Goal: Task Accomplishment & Management: Manage account settings

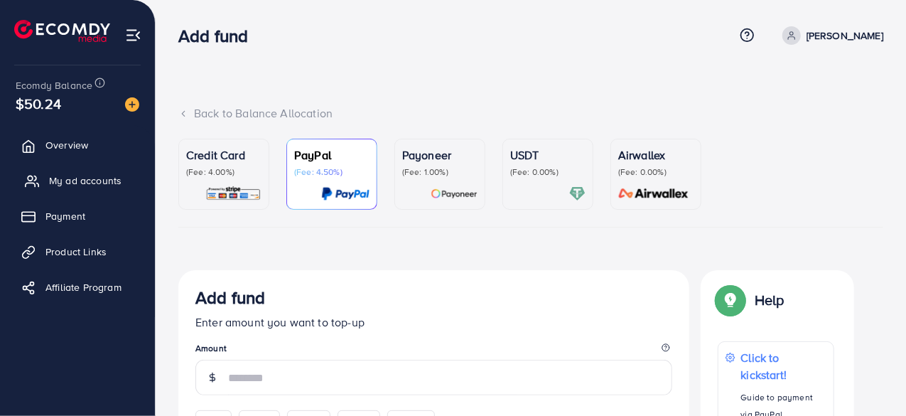
click at [85, 178] on span "My ad accounts" at bounding box center [85, 180] width 72 height 14
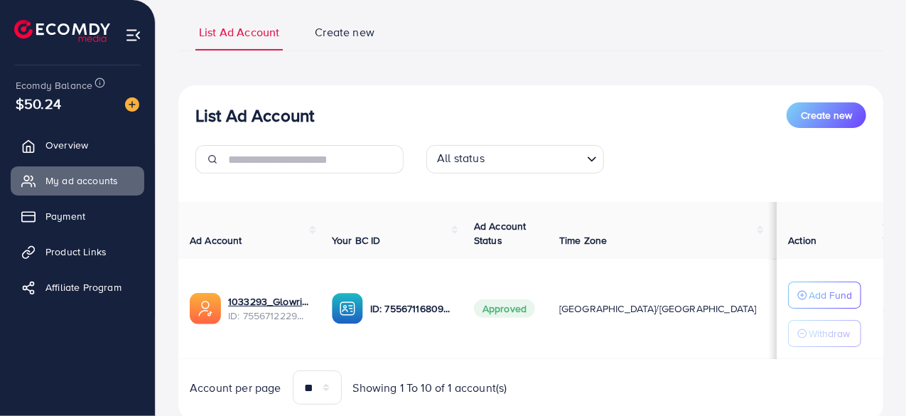
scroll to position [139, 0]
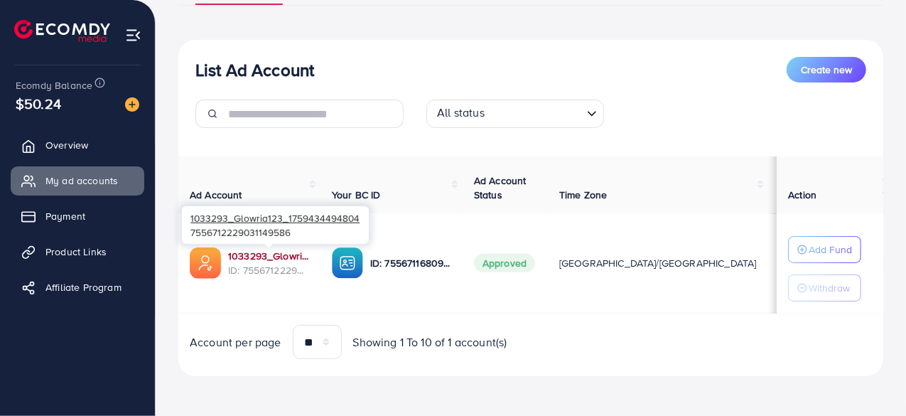
click at [281, 251] on link "1033293_Glowria123_1759434494804" at bounding box center [268, 256] width 81 height 14
